Goal: Information Seeking & Learning: Learn about a topic

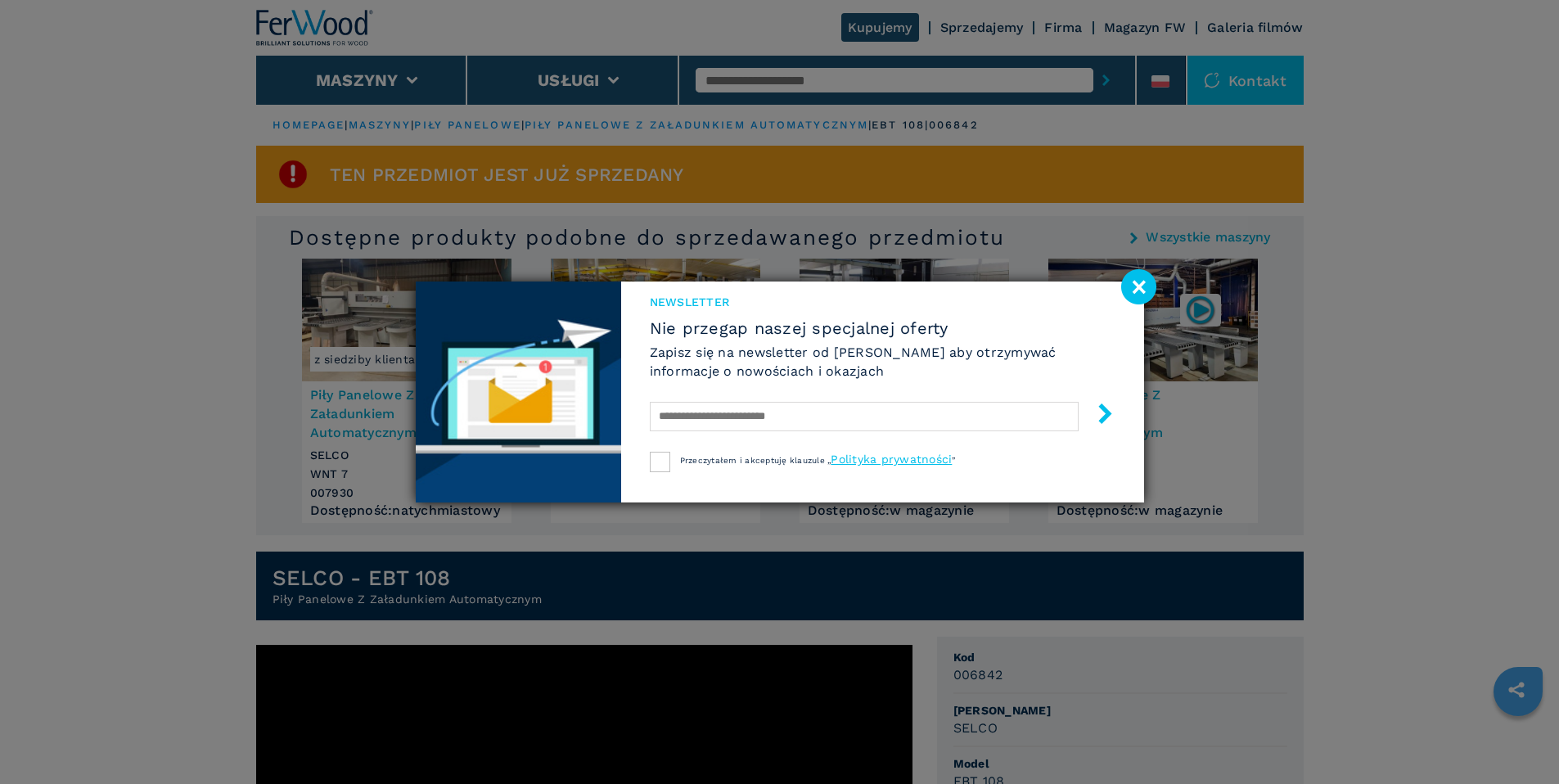
click at [1143, 282] on image at bounding box center [1138, 286] width 35 height 35
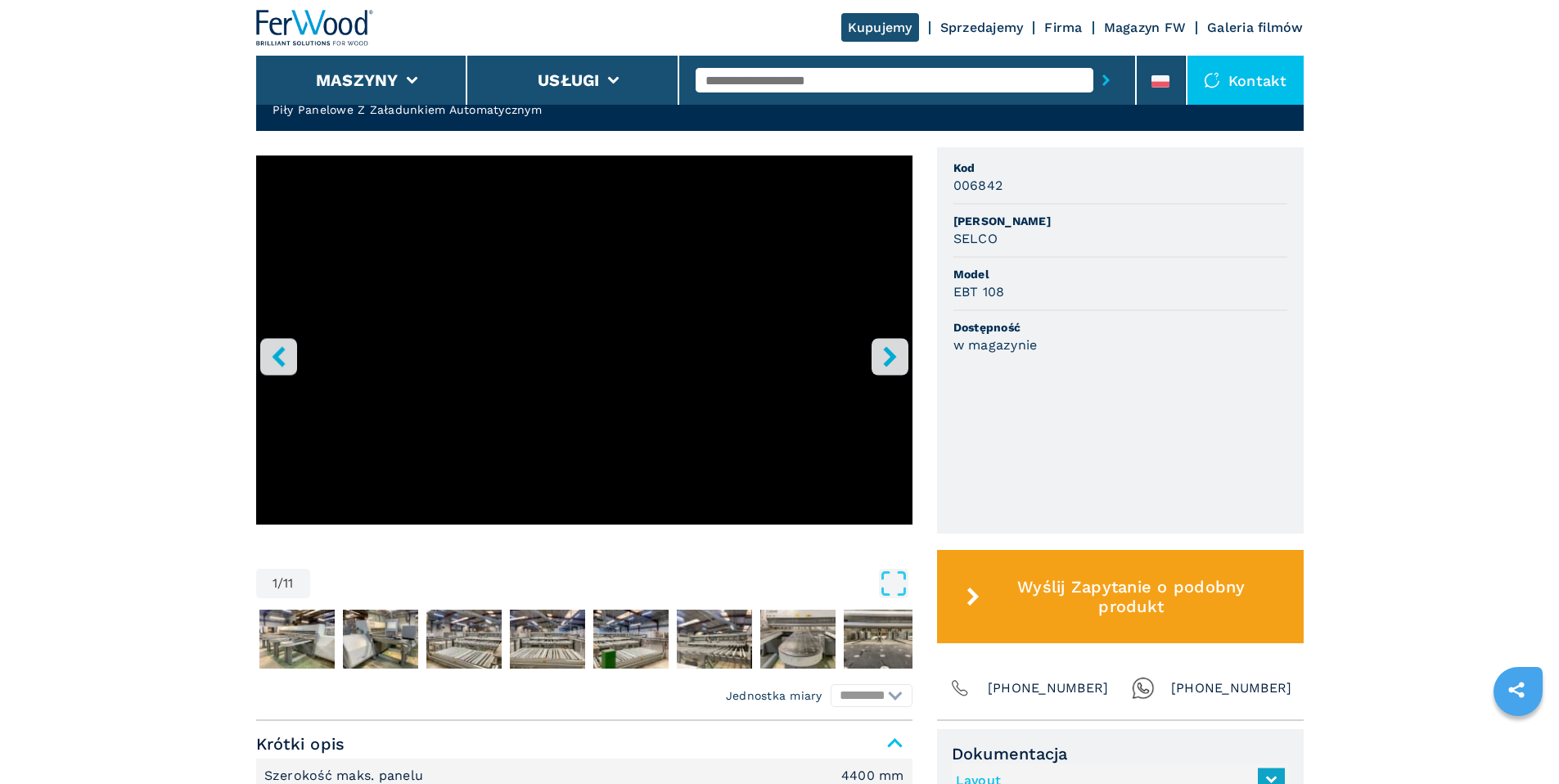
scroll to position [499, 0]
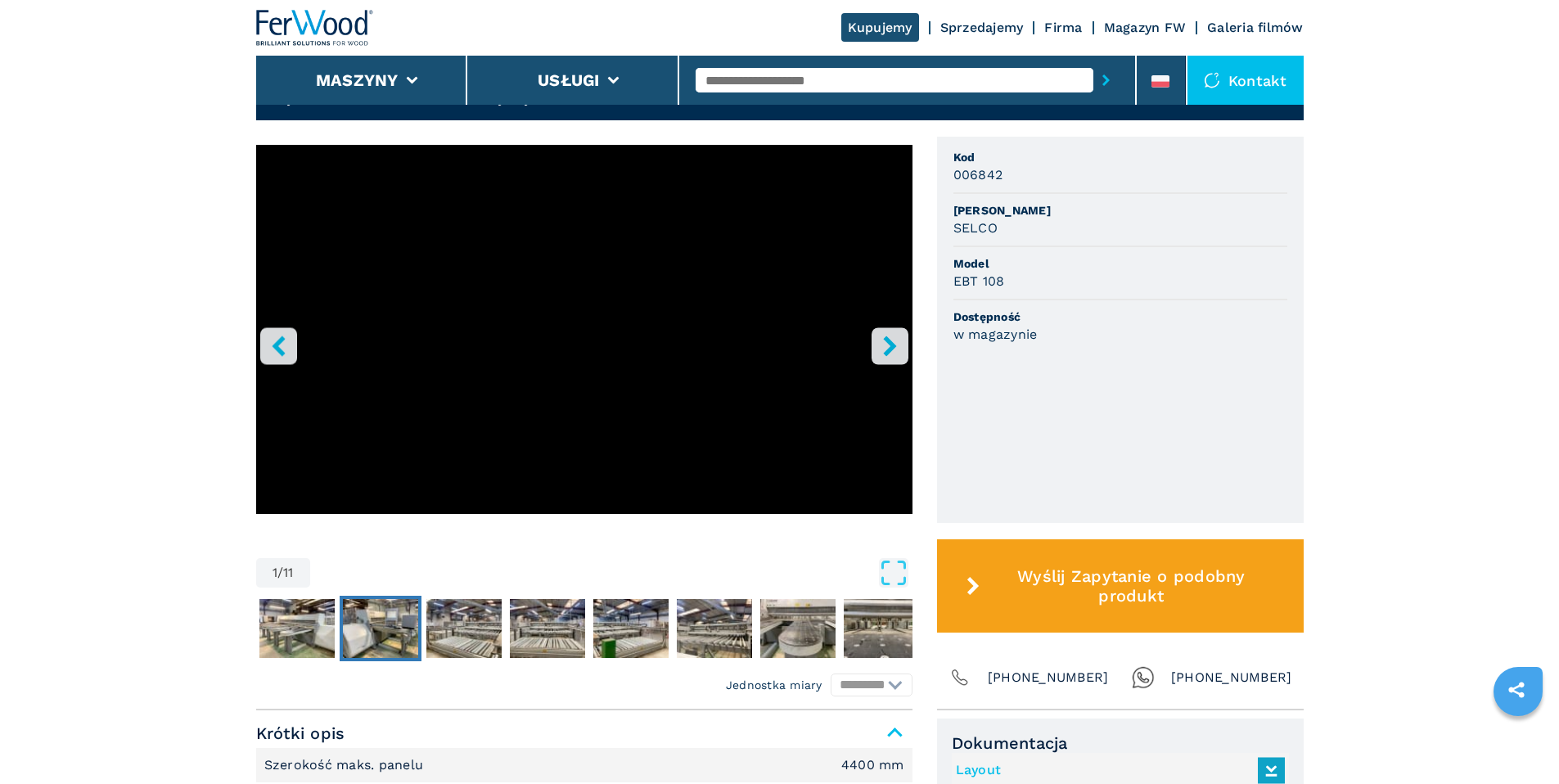
click at [361, 643] on img "Go to Slide 3" at bounding box center [380, 628] width 75 height 59
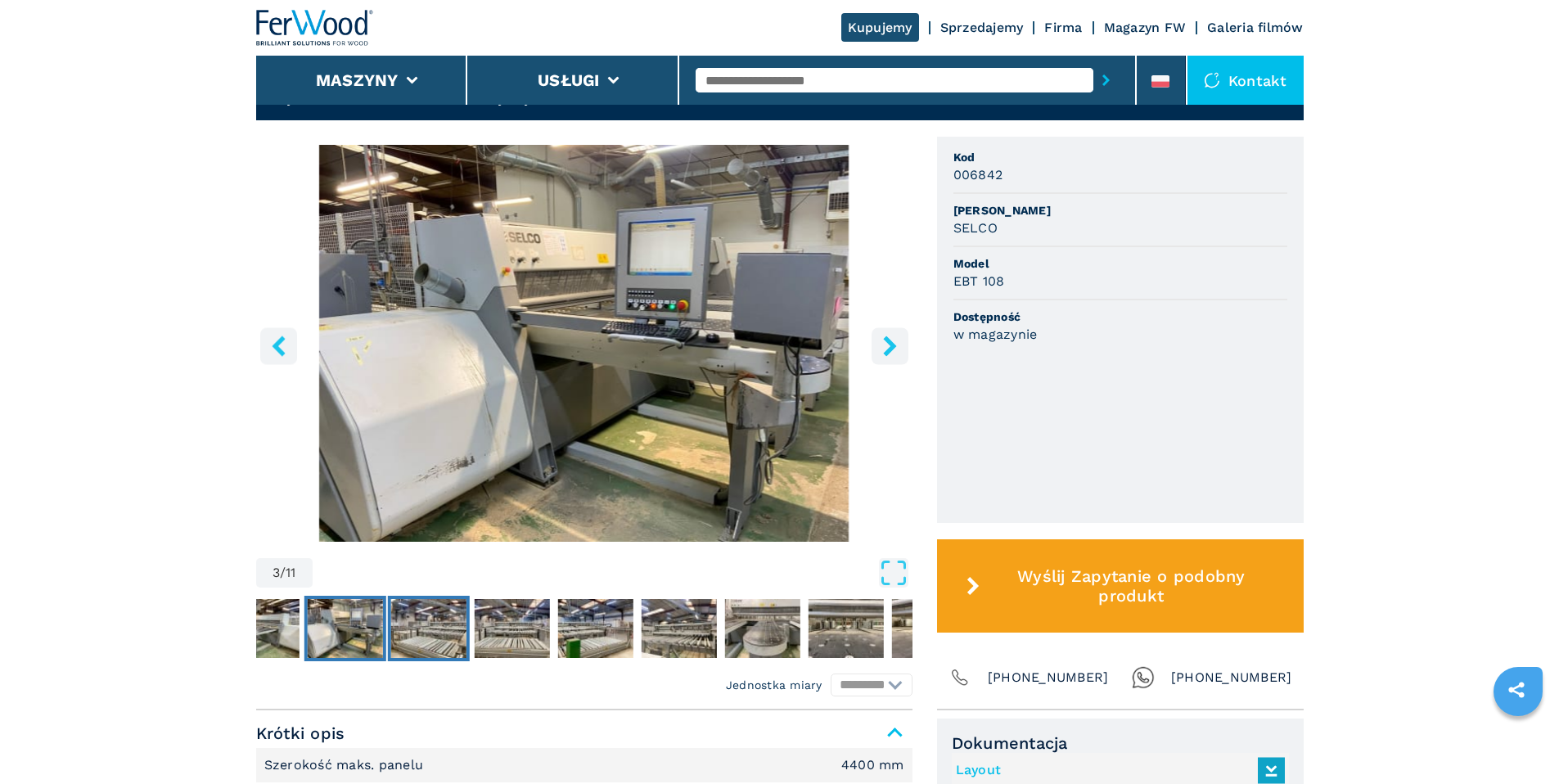
click at [437, 647] on img "Go to Slide 4" at bounding box center [427, 628] width 75 height 59
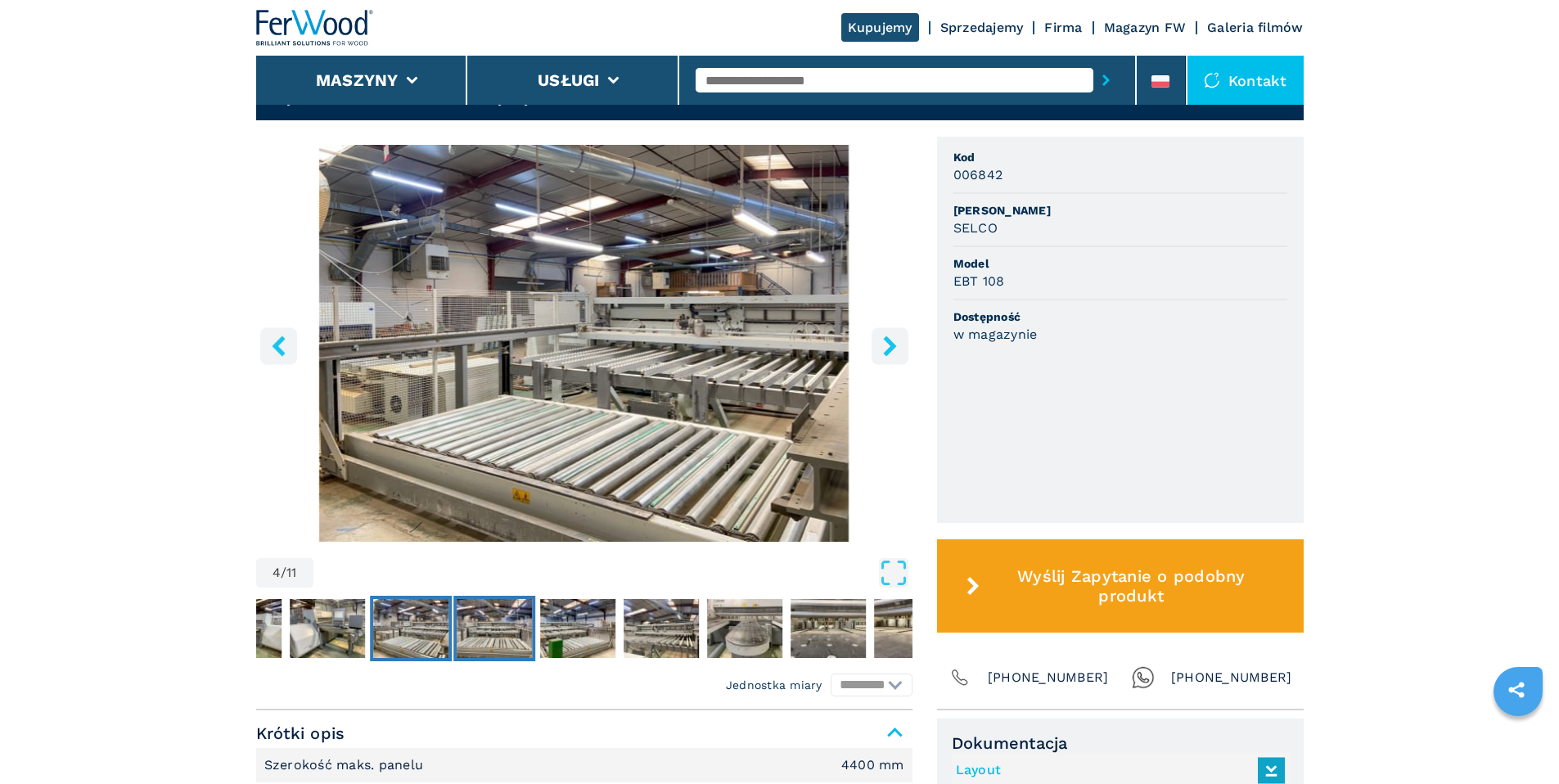
click at [491, 637] on img "Go to Slide 5" at bounding box center [493, 628] width 75 height 59
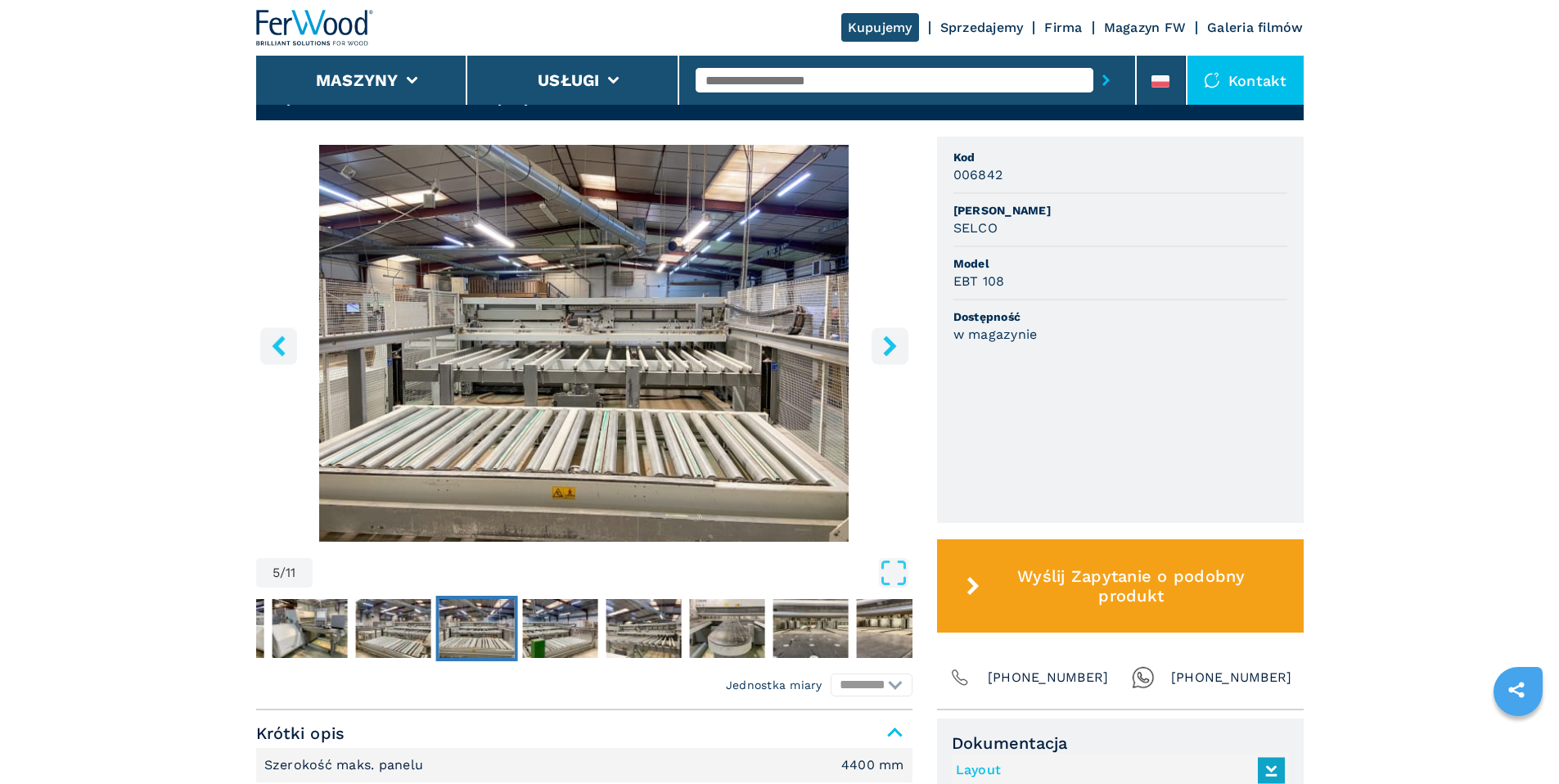
click at [491, 637] on img "Go to Slide 5" at bounding box center [475, 628] width 75 height 59
click at [536, 632] on img "Go to Slide 6" at bounding box center [559, 628] width 75 height 59
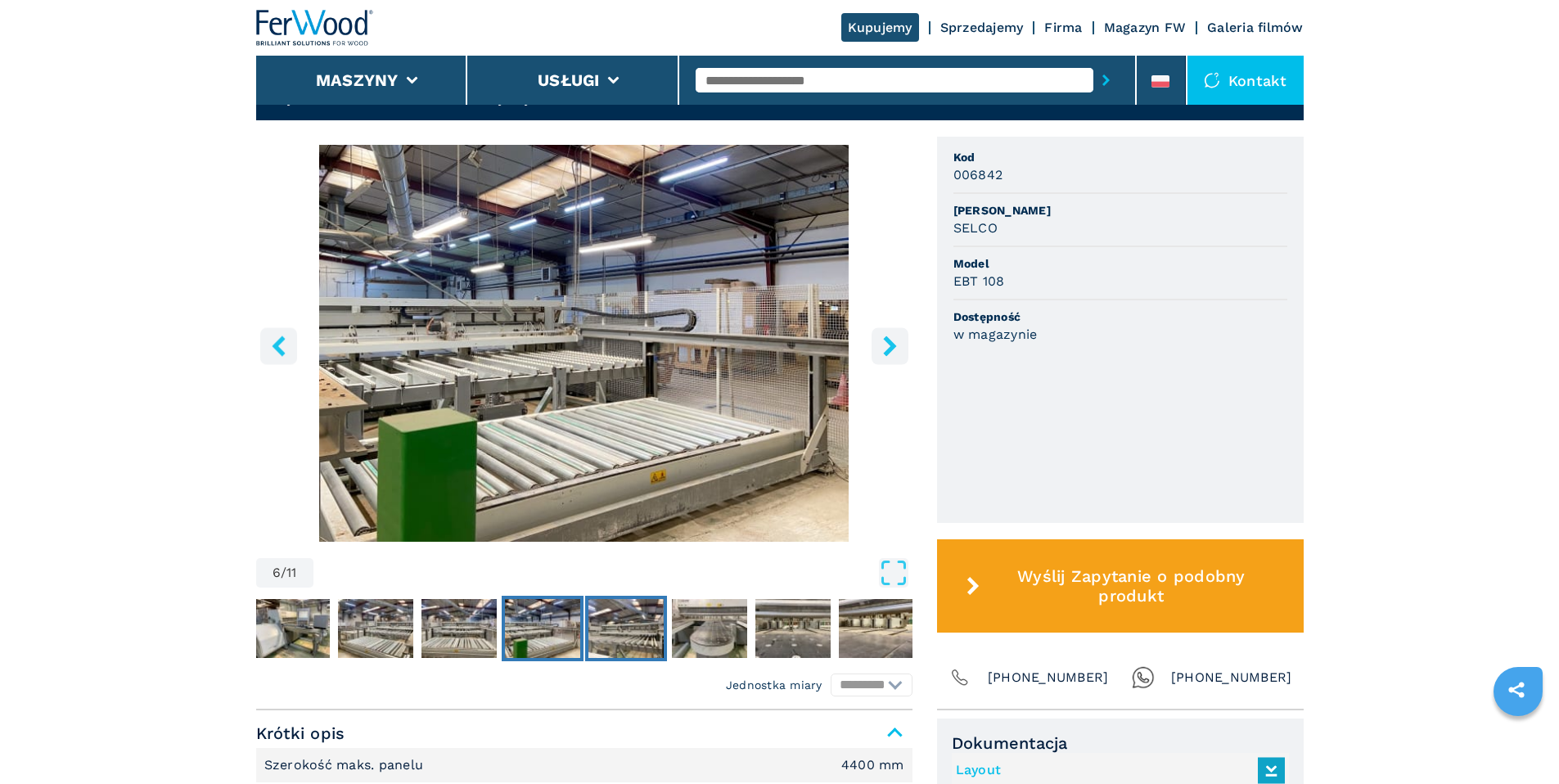
click at [622, 631] on img "Go to Slide 7" at bounding box center [625, 628] width 75 height 59
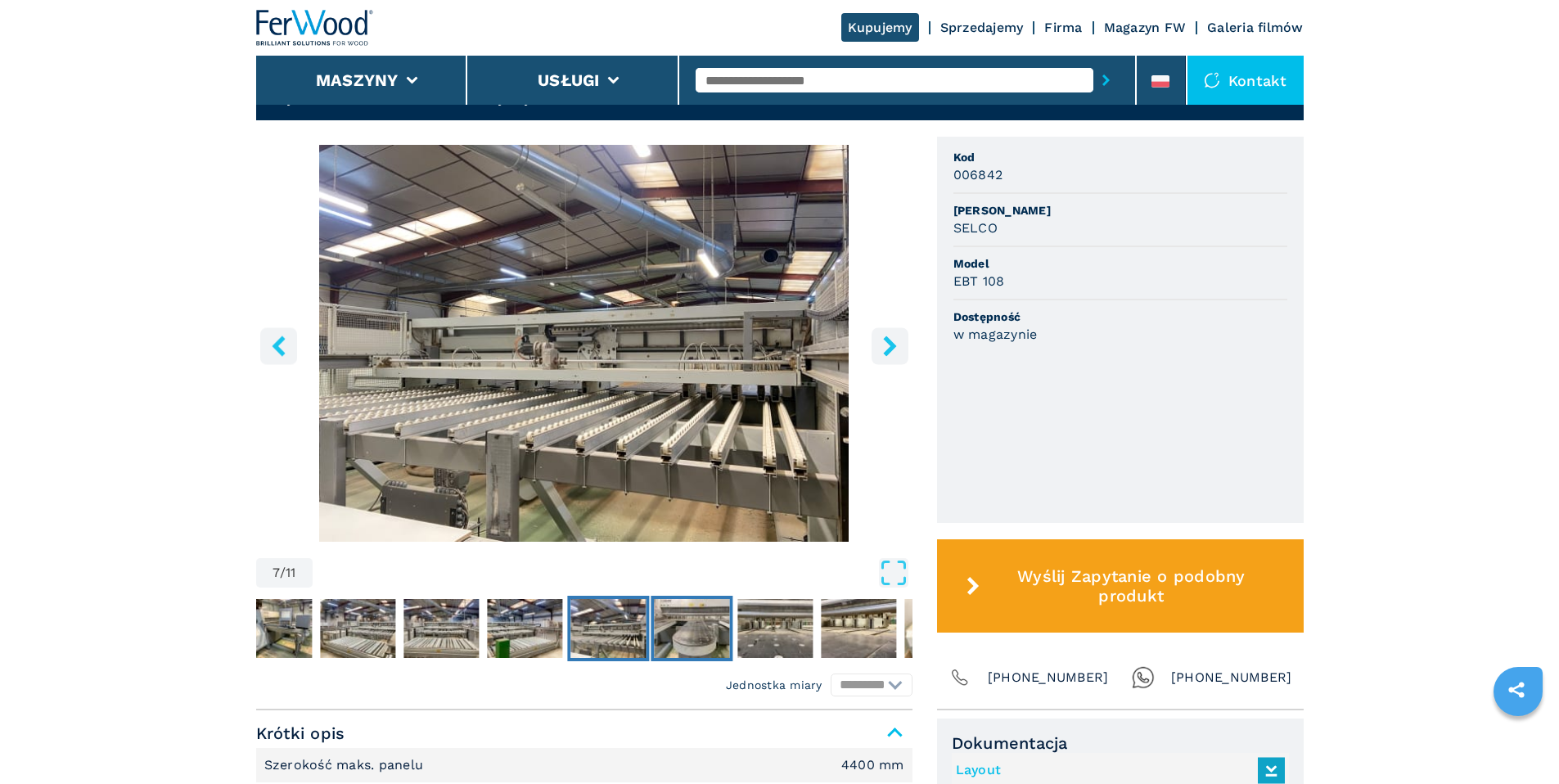
click at [701, 637] on img "Go to Slide 8" at bounding box center [691, 628] width 75 height 59
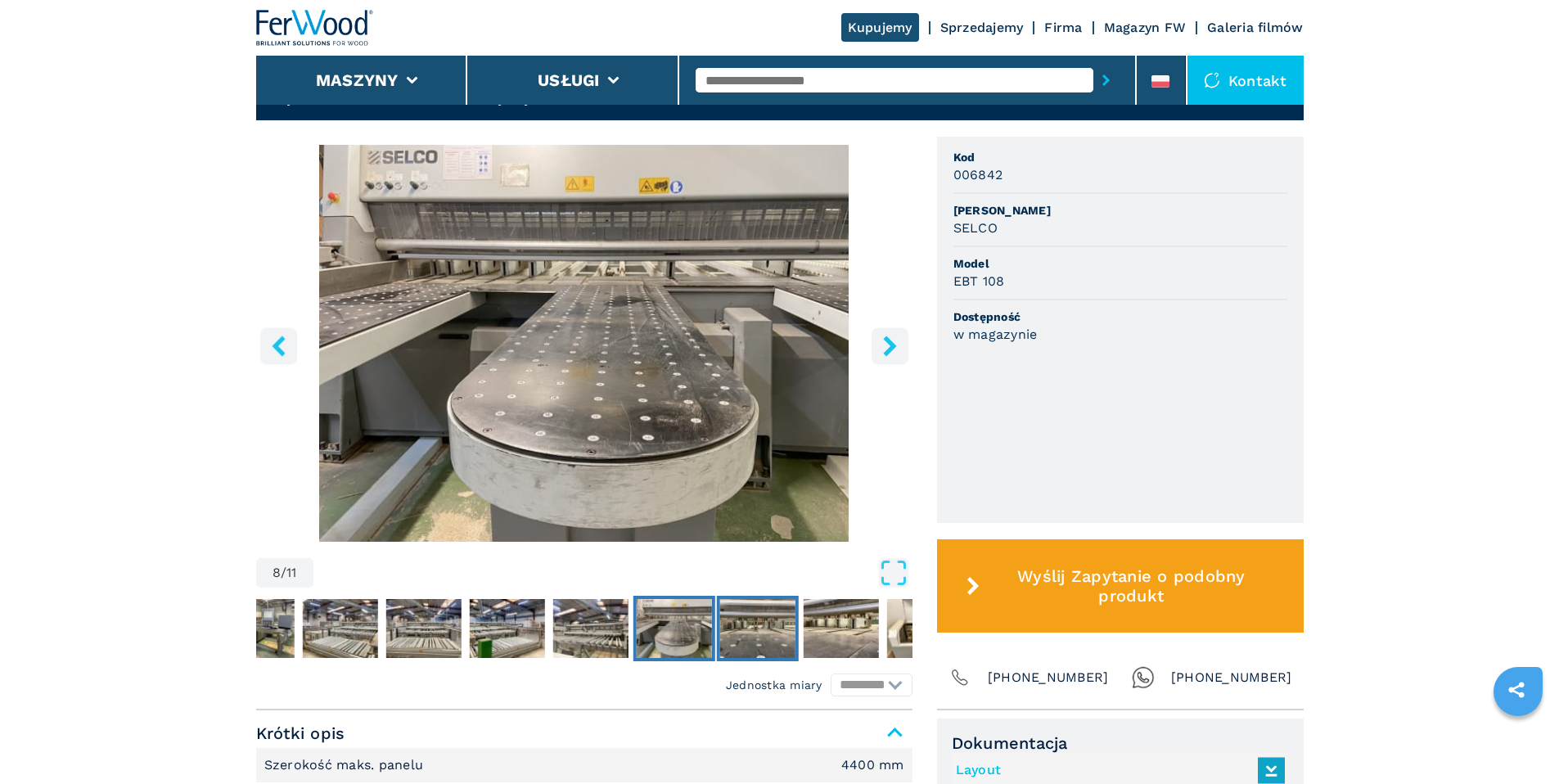
click at [753, 647] on img "Go to Slide 9" at bounding box center [757, 628] width 75 height 59
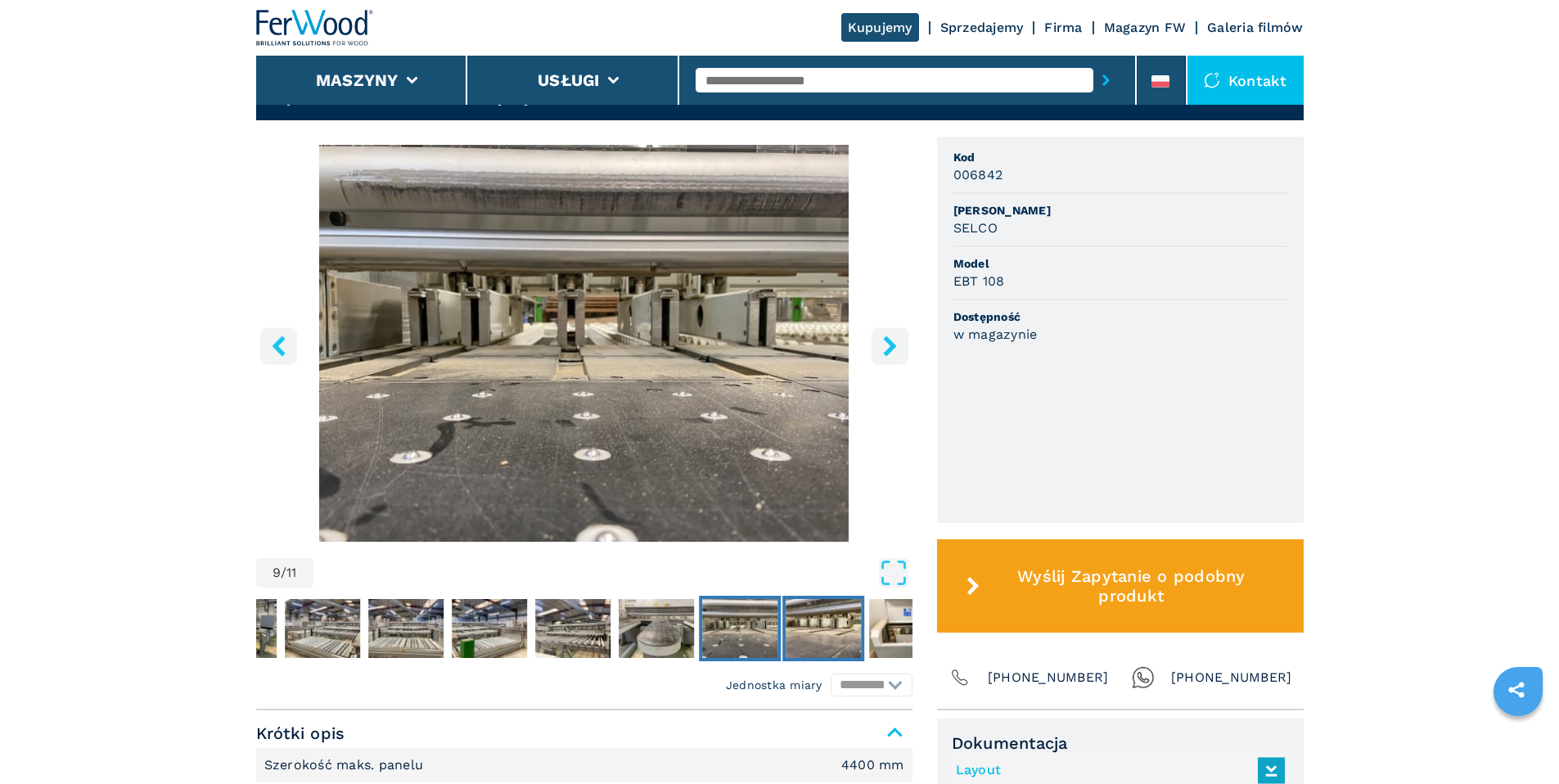
click at [834, 643] on img "Go to Slide 10" at bounding box center [822, 628] width 75 height 59
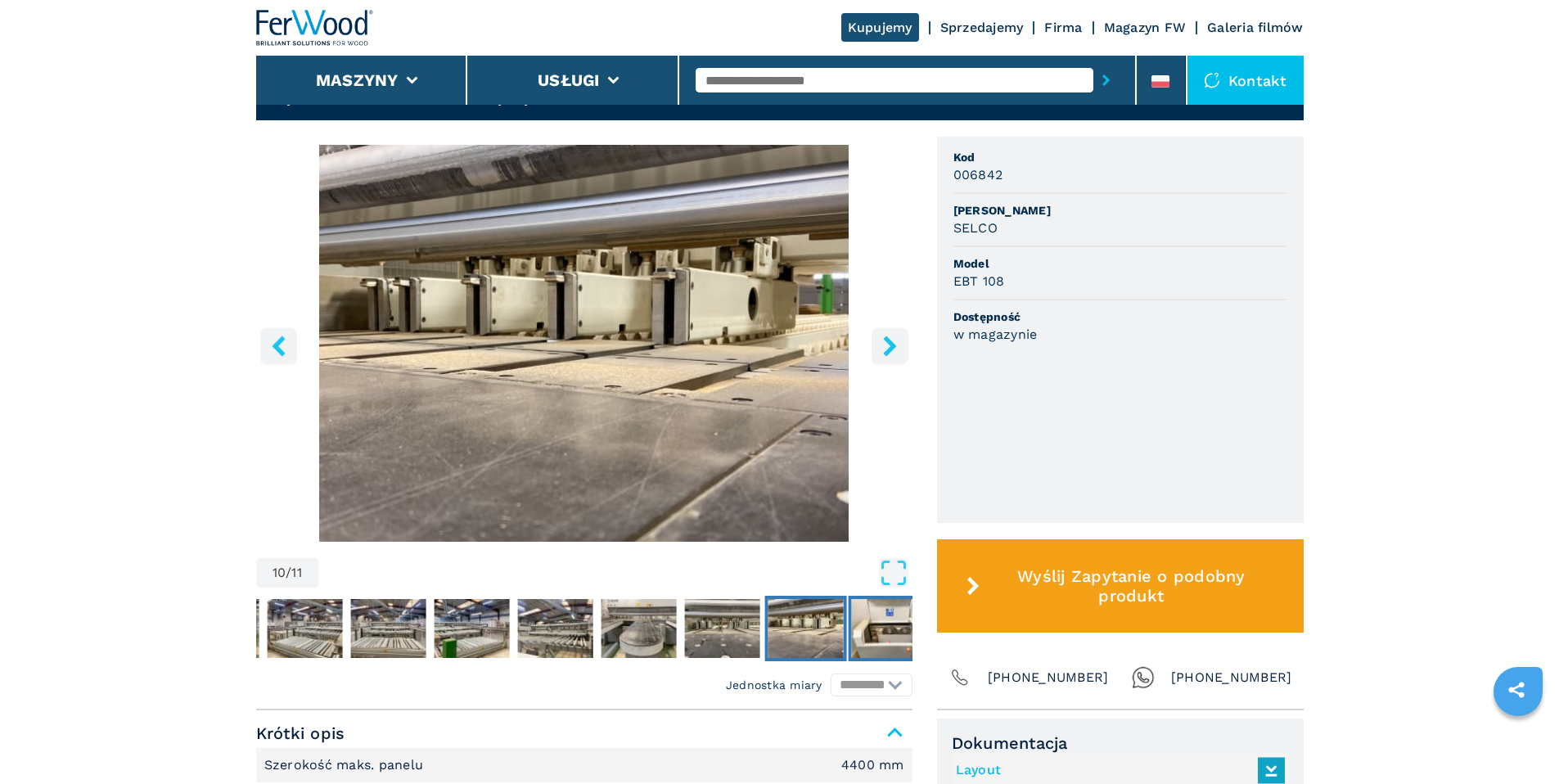
click at [879, 644] on img "Go to Slide 11" at bounding box center [888, 628] width 75 height 59
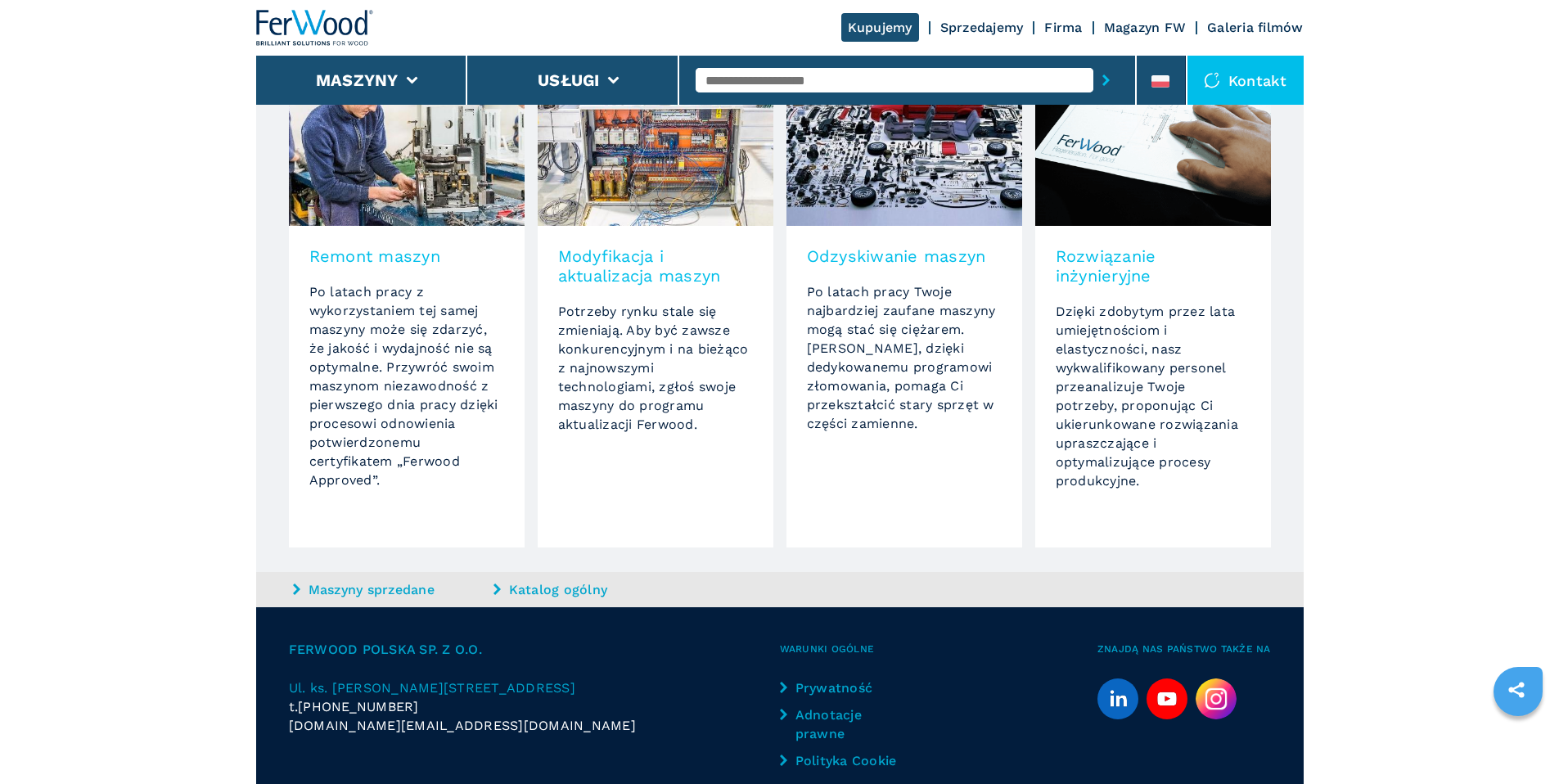
scroll to position [1640, 0]
